Goal: Task Accomplishment & Management: Manage account settings

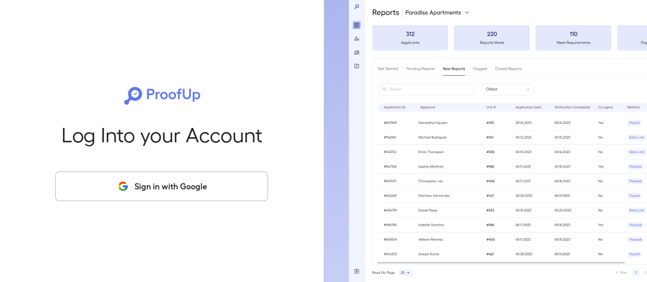
click at [194, 193] on button "Sign in with Google" at bounding box center [161, 186] width 213 height 30
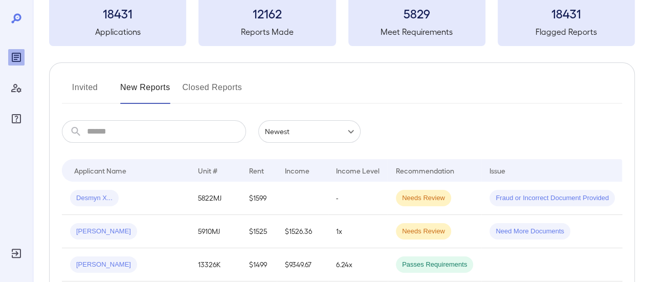
scroll to position [51, 0]
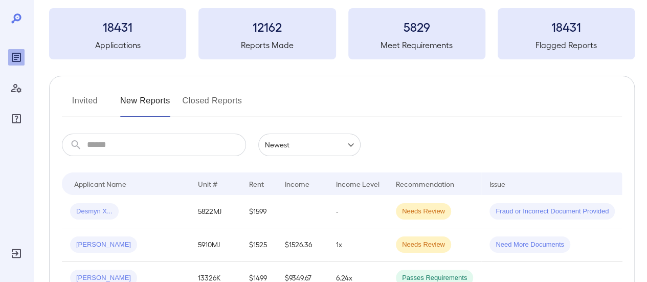
click at [84, 99] on button "Invited" at bounding box center [85, 105] width 46 height 25
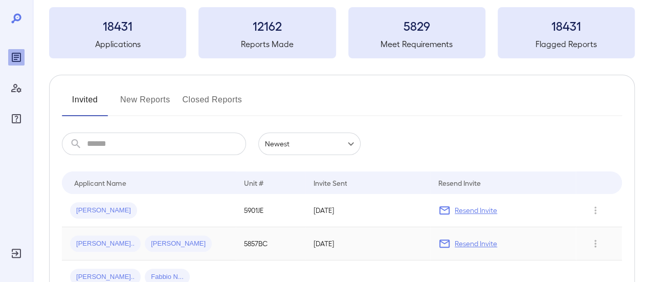
scroll to position [102, 0]
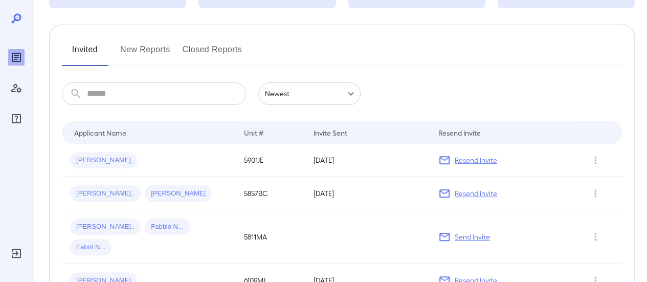
drag, startPoint x: 479, startPoint y: 193, endPoint x: 460, endPoint y: 189, distance: 19.9
click at [479, 193] on p "Resend Invite" at bounding box center [476, 193] width 42 height 10
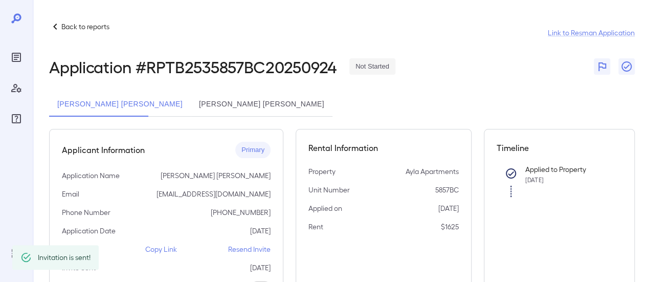
click at [56, 28] on icon at bounding box center [55, 26] width 12 height 12
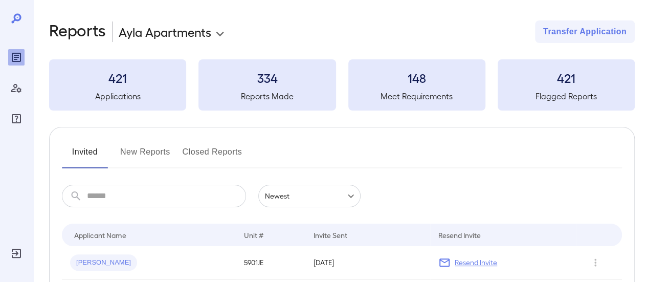
click at [150, 149] on button "New Reports" at bounding box center [145, 156] width 50 height 25
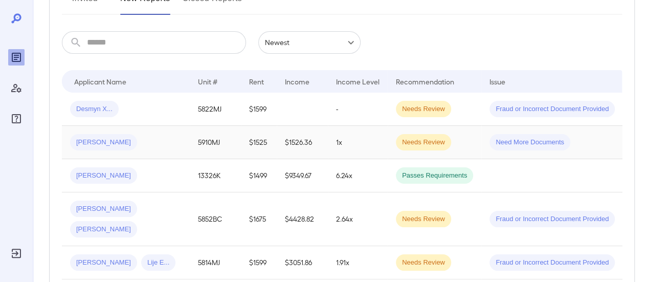
scroll to position [205, 0]
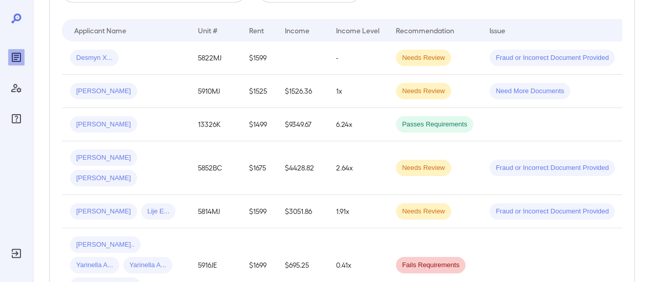
drag, startPoint x: 196, startPoint y: 229, endPoint x: 195, endPoint y: 223, distance: 5.7
click at [195, 228] on td "5916JE" at bounding box center [215, 265] width 51 height 74
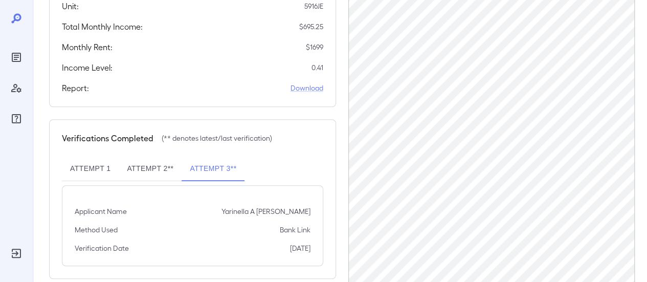
scroll to position [362, 0]
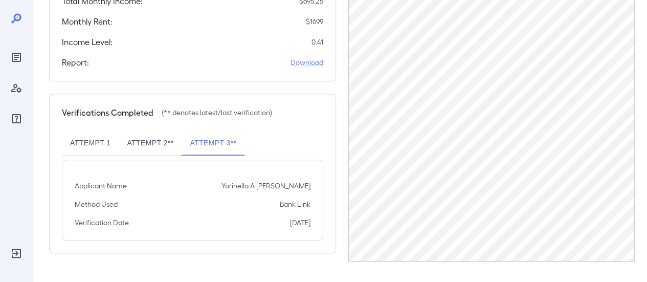
click at [85, 147] on button "Attempt 1" at bounding box center [90, 143] width 57 height 25
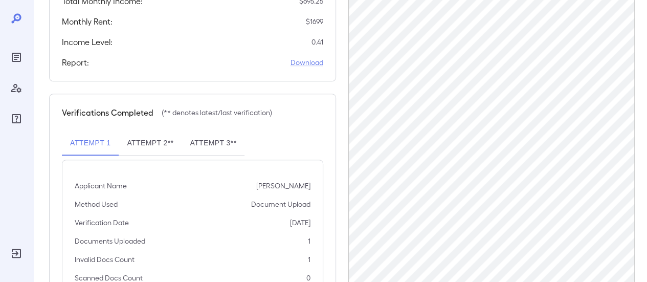
scroll to position [418, 0]
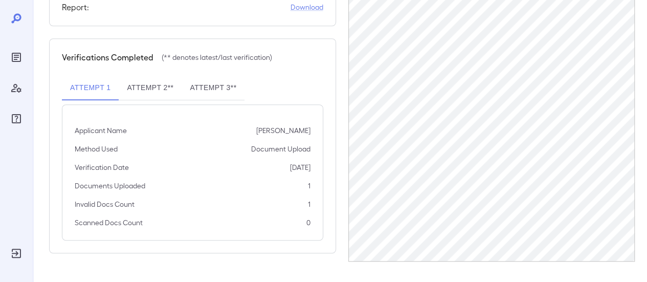
click at [164, 94] on button "Attempt 2**" at bounding box center [150, 88] width 63 height 25
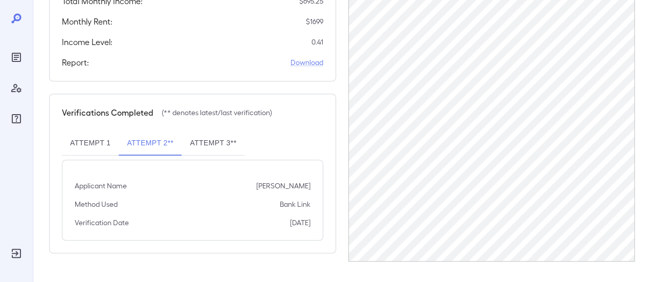
scroll to position [362, 0]
click at [210, 151] on button "Attempt 3**" at bounding box center [213, 143] width 63 height 25
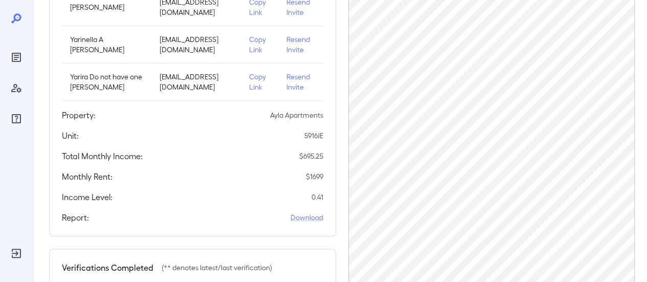
scroll to position [209, 0]
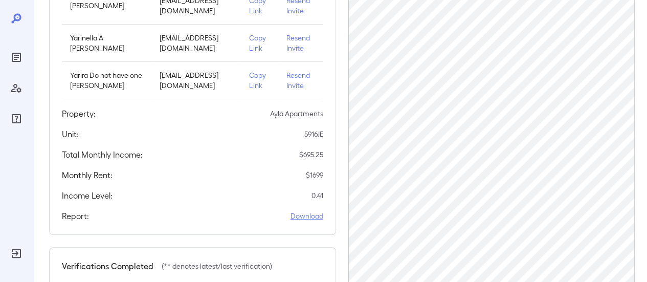
click at [315, 221] on link "Download" at bounding box center [307, 216] width 33 height 10
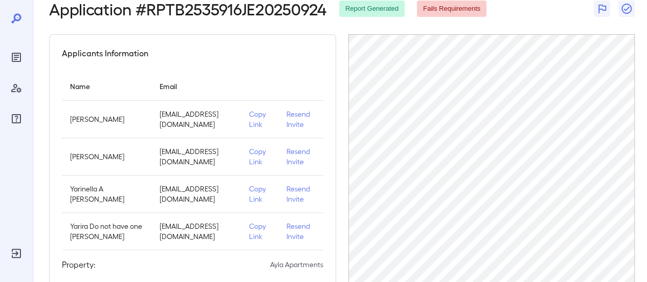
scroll to position [55, 0]
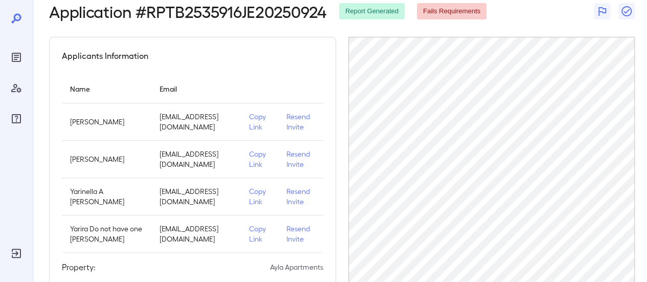
click at [297, 115] on p "Resend Invite" at bounding box center [301, 122] width 29 height 20
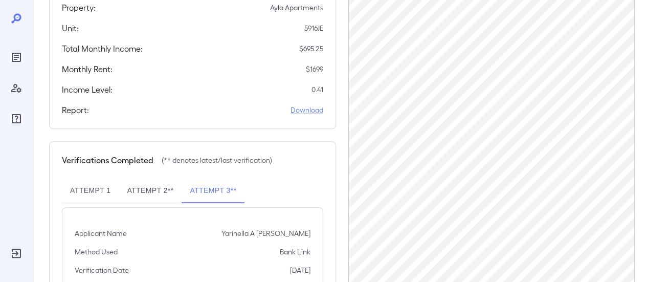
scroll to position [362, 0]
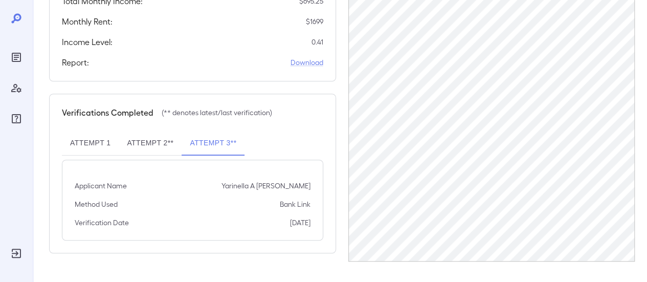
click at [98, 155] on button "Attempt 1" at bounding box center [90, 143] width 57 height 25
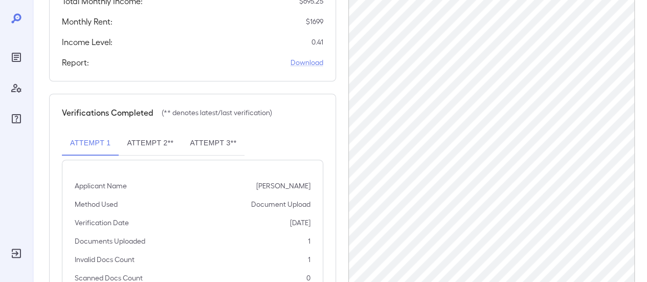
click at [150, 151] on button "Attempt 2**" at bounding box center [150, 143] width 63 height 25
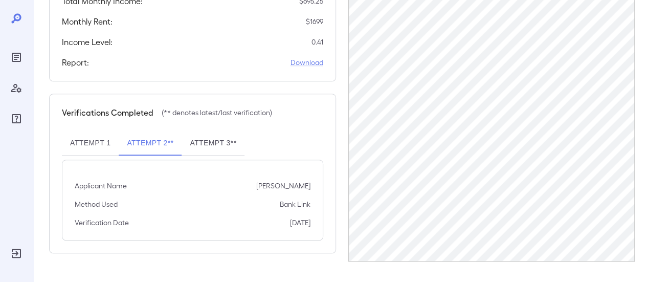
click at [195, 154] on button "Attempt 3**" at bounding box center [213, 143] width 63 height 25
click at [312, 68] on link "Download" at bounding box center [307, 62] width 33 height 10
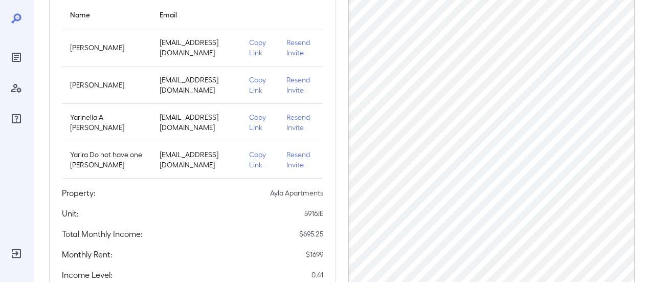
scroll to position [106, 0]
